Goal: Transaction & Acquisition: Purchase product/service

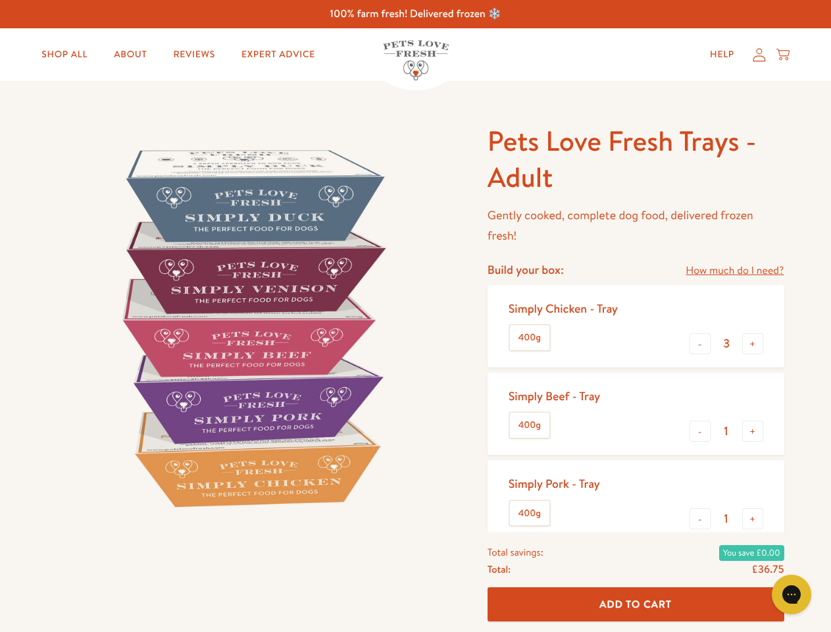
click at [415, 316] on img at bounding box center [251, 327] width 409 height 409
click at [734, 270] on link "How much do I need?" at bounding box center [735, 271] width 98 height 18
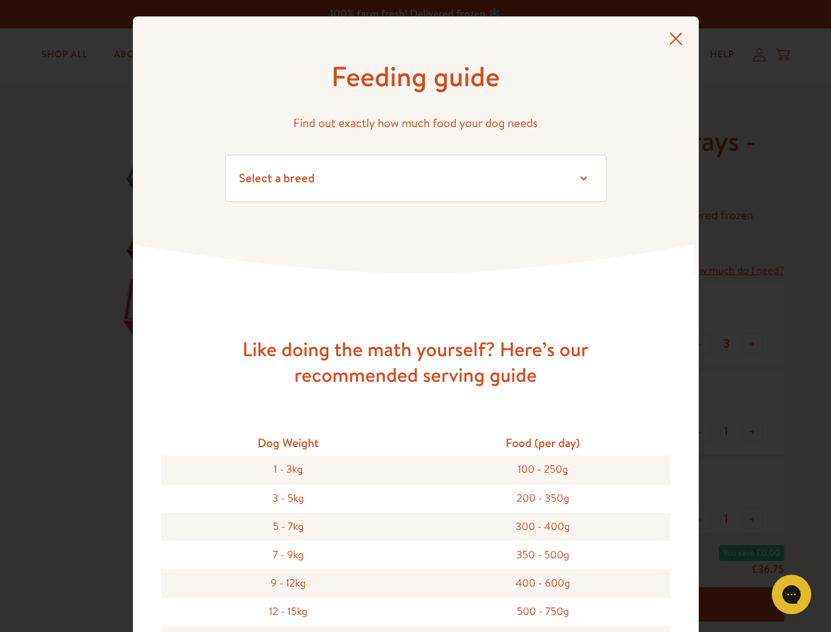
click at [700, 344] on div "Feeding guide Find out exactly how much food your dog needs Select a breed Affe…" at bounding box center [415, 316] width 831 height 632
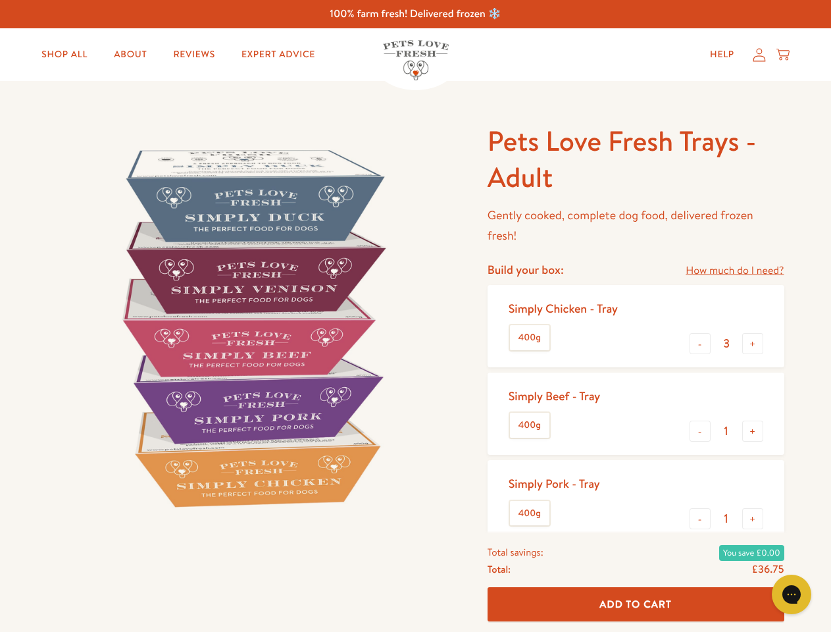
click at [753, 344] on button "+" at bounding box center [752, 343] width 21 height 21
type input "4"
click at [700, 431] on button "-" at bounding box center [700, 431] width 21 height 21
click at [753, 431] on button "+" at bounding box center [752, 431] width 21 height 21
type input "1"
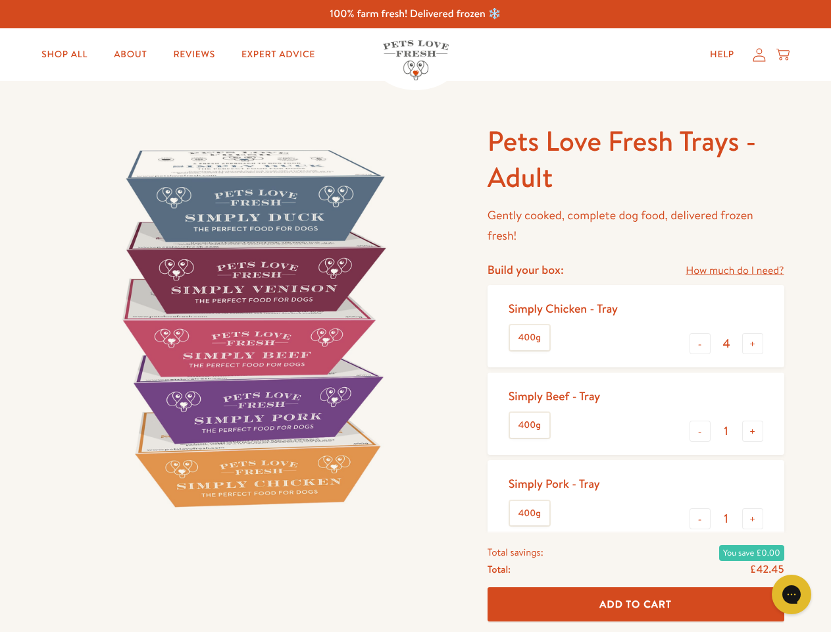
click at [700, 519] on button "-" at bounding box center [700, 518] width 21 height 21
click at [753, 519] on button "+" at bounding box center [752, 518] width 21 height 21
type input "1"
click at [636, 604] on span "Add To Cart" at bounding box center [636, 604] width 72 height 14
click at [792, 594] on icon "Gorgias live chat" at bounding box center [791, 594] width 13 height 13
